Goal: Information Seeking & Learning: Learn about a topic

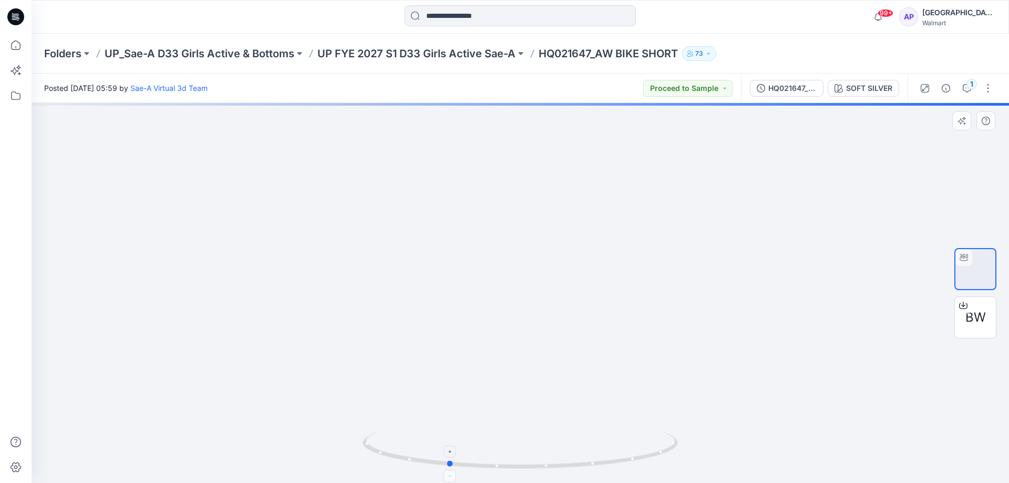
drag, startPoint x: 603, startPoint y: 464, endPoint x: 550, endPoint y: 464, distance: 52.6
click at [550, 464] on icon at bounding box center [522, 451] width 318 height 39
